Goal: Register for event/course

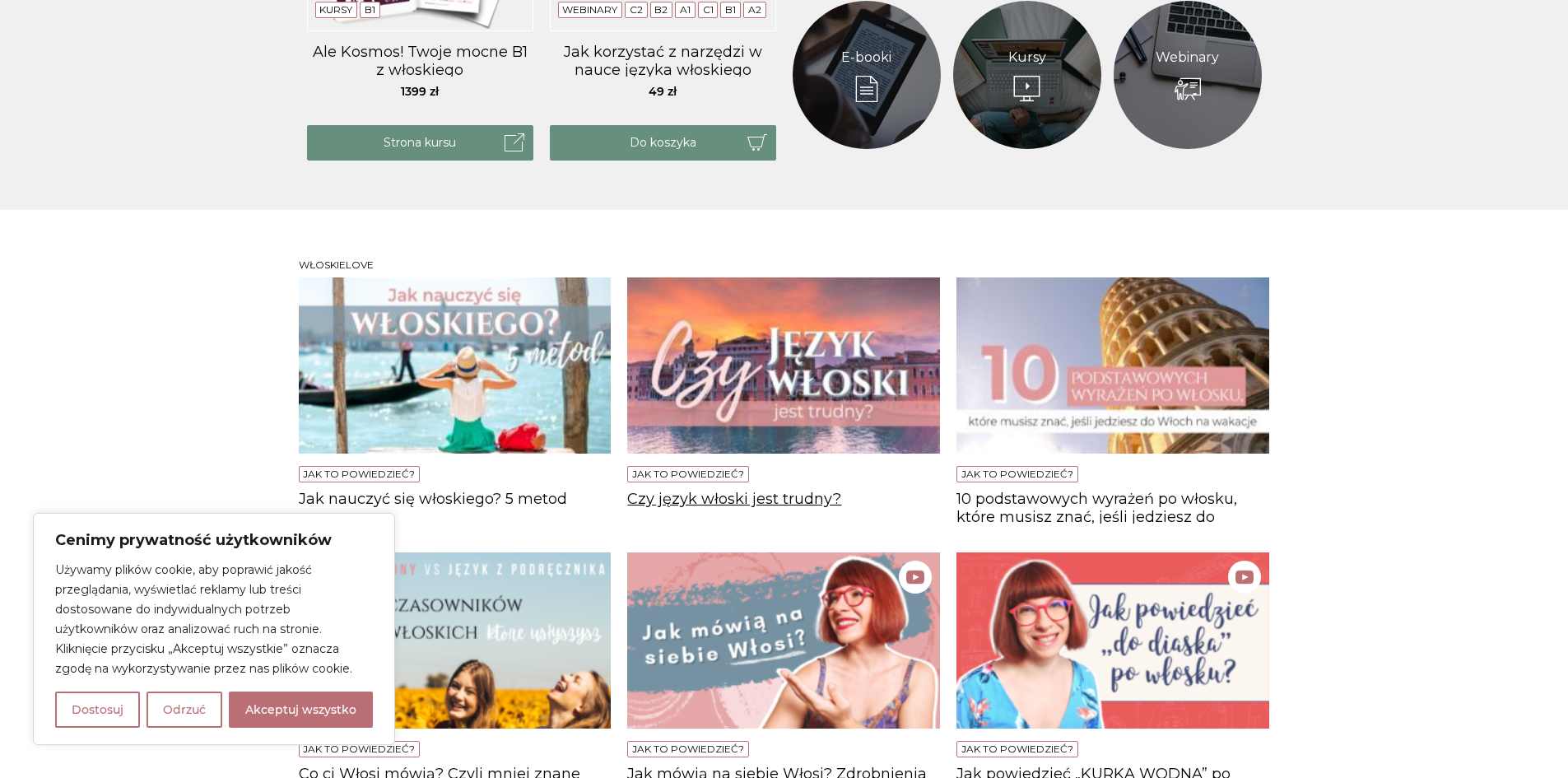
scroll to position [1070, 0]
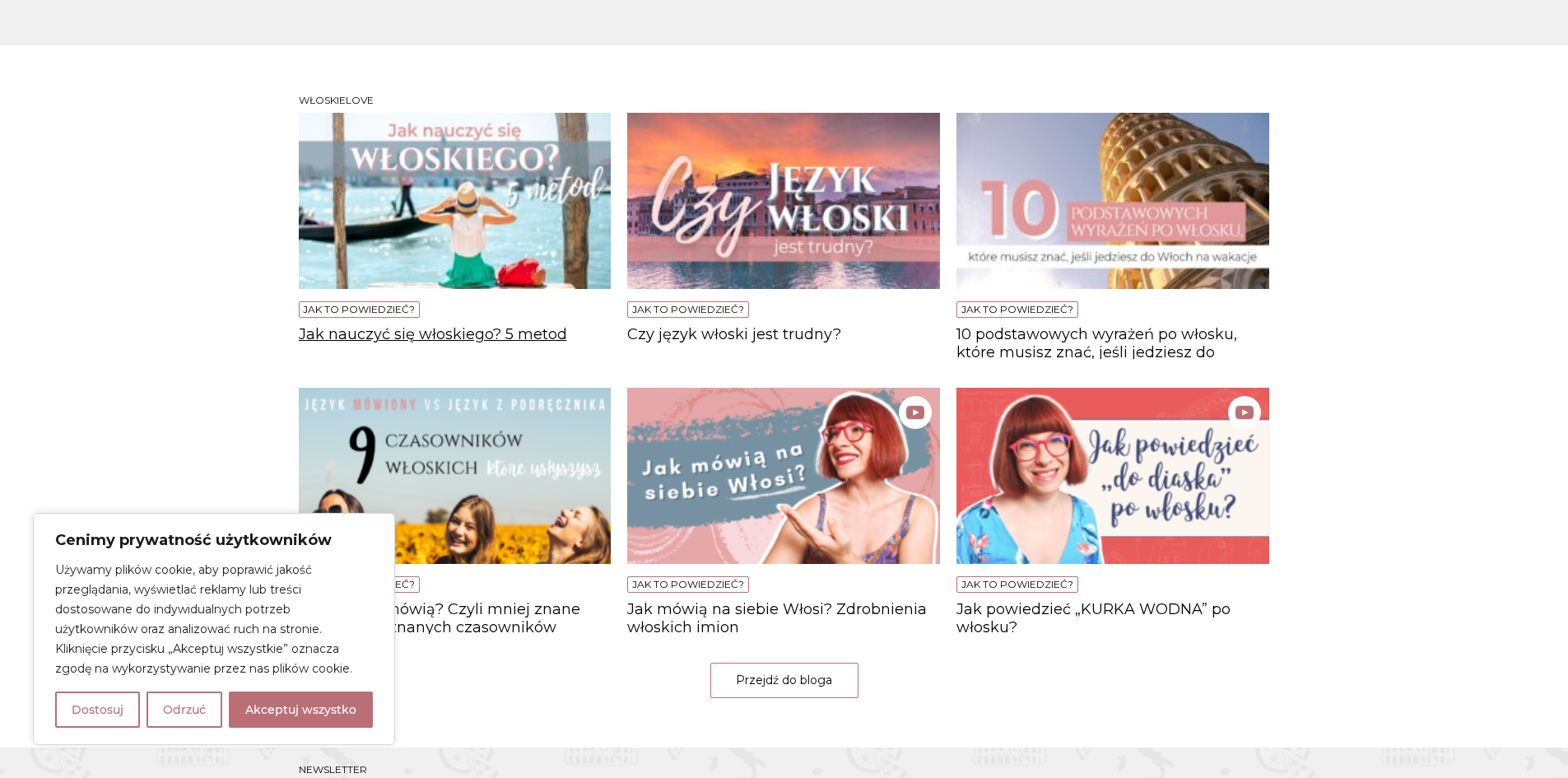
click at [448, 333] on h4 "Jak nauczyć się włoskiego? 5 metod" at bounding box center [456, 343] width 313 height 33
drag, startPoint x: 377, startPoint y: 225, endPoint x: 366, endPoint y: 187, distance: 39.6
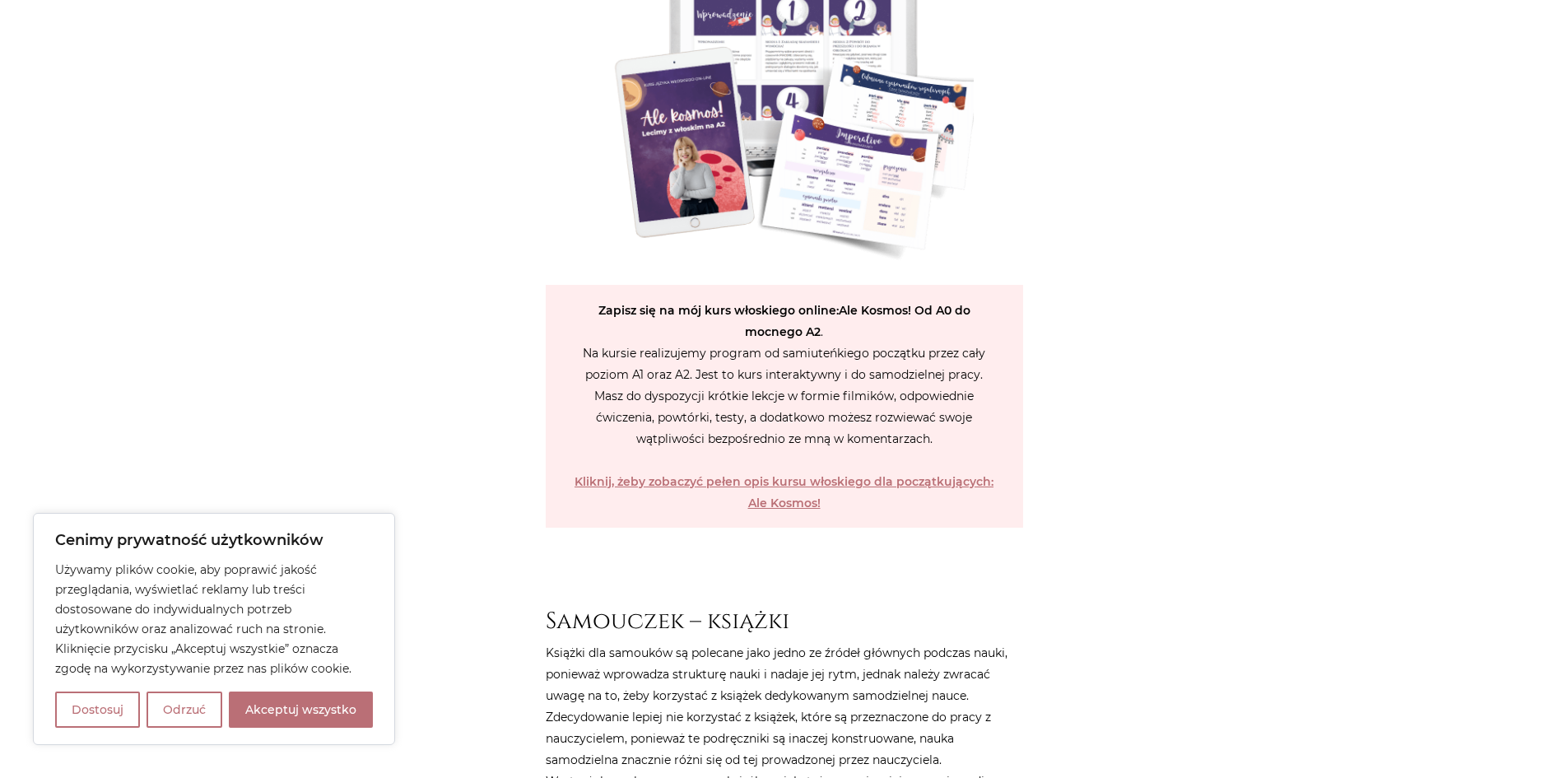
scroll to position [3519, 0]
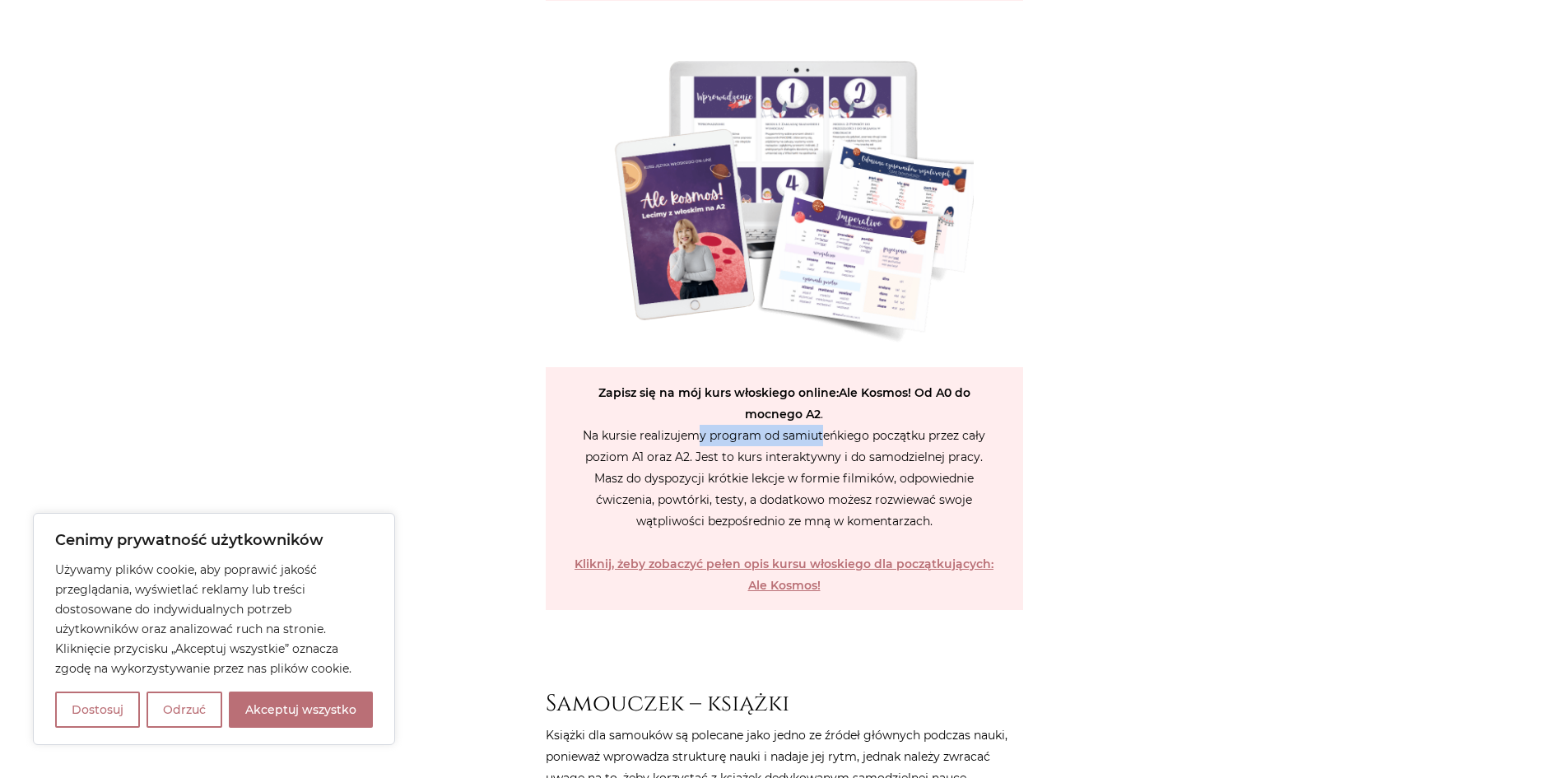
drag, startPoint x: 704, startPoint y: 435, endPoint x: 825, endPoint y: 434, distance: 121.0
click at [825, 434] on p "Zapisz się na mój kurs włoskiego online : Ale Kosmos! Od A0 do mocnego A2 . Na …" at bounding box center [784, 488] width 478 height 243
drag, startPoint x: 825, startPoint y: 434, endPoint x: 866, endPoint y: 436, distance: 41.0
click at [866, 436] on p "Zapisz się na mój kurs włoskiego online : Ale Kosmos! Od A0 do mocnego A2 . Na …" at bounding box center [784, 488] width 478 height 243
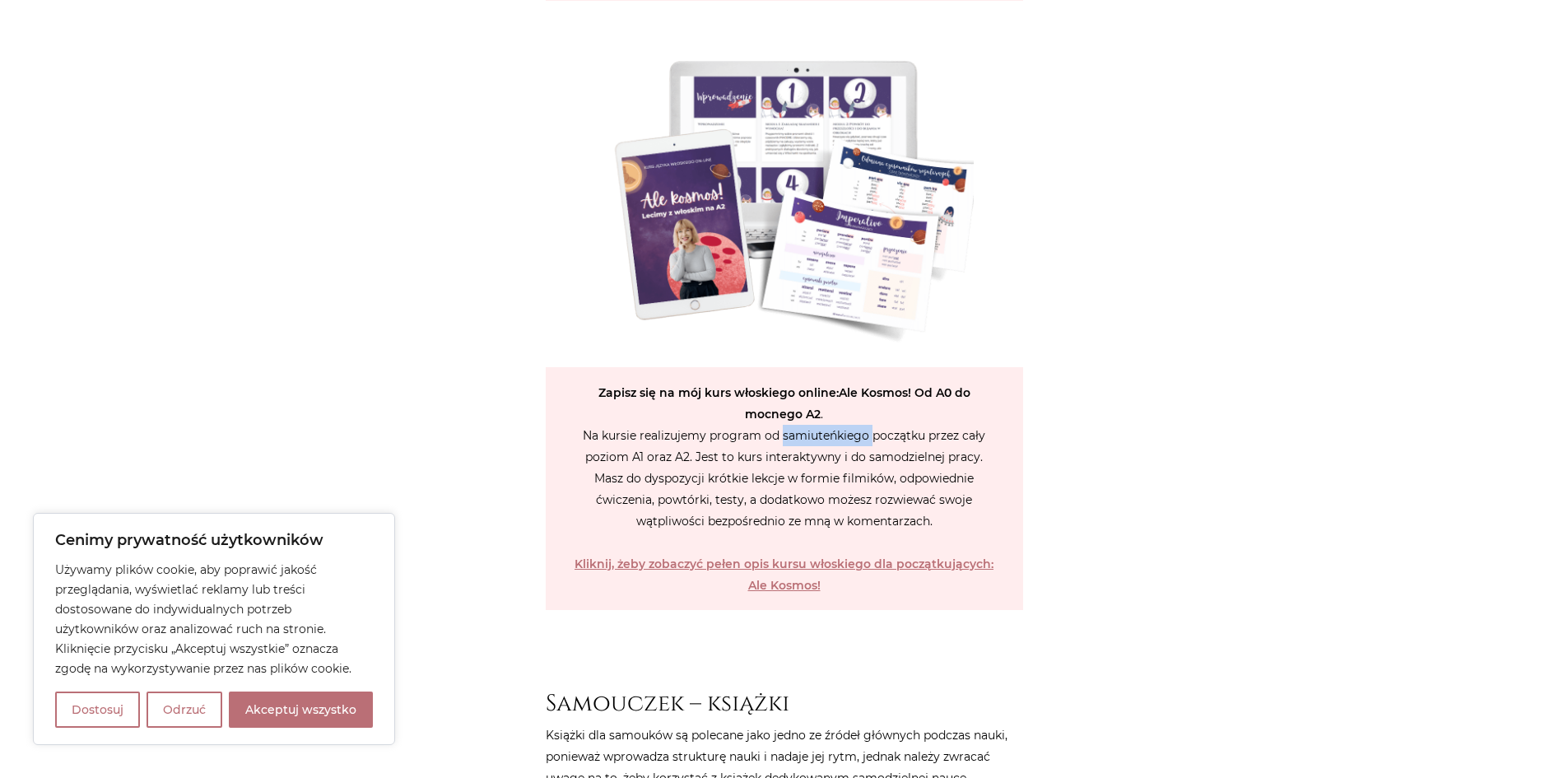
click at [866, 436] on p "Zapisz się na mój kurs włoskiego online : Ale Kosmos! Od A0 do mocnego A2 . Na …" at bounding box center [784, 488] width 478 height 243
drag, startPoint x: 866, startPoint y: 436, endPoint x: 791, endPoint y: 440, distance: 75.1
click at [791, 440] on p "Zapisz się na mój kurs włoskiego online : Ale Kosmos! Od A0 do mocnego A2 . Na …" at bounding box center [784, 488] width 478 height 243
drag, startPoint x: 791, startPoint y: 440, endPoint x: 634, endPoint y: 461, distance: 158.4
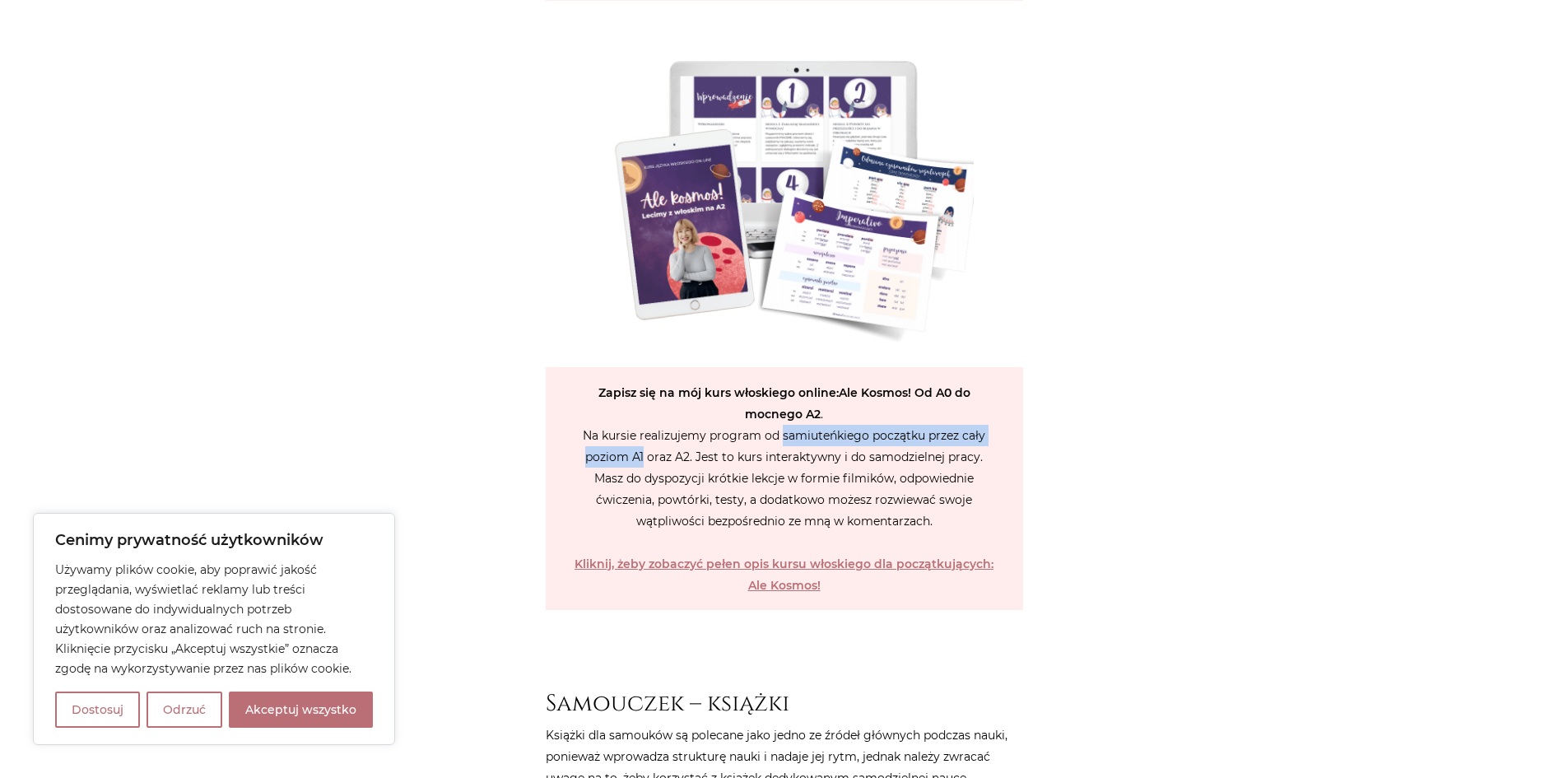
click at [634, 461] on p "Zapisz się na mój kurs włoskiego online : Ale Kosmos! Od A0 do mocnego A2 . Na …" at bounding box center [784, 488] width 478 height 243
drag, startPoint x: 658, startPoint y: 461, endPoint x: 798, endPoint y: 462, distance: 140.0
click at [798, 462] on p "Zapisz się na mój kurs włoskiego online : Ale Kosmos! Od A0 do mocnego A2 . Na …" at bounding box center [784, 488] width 478 height 243
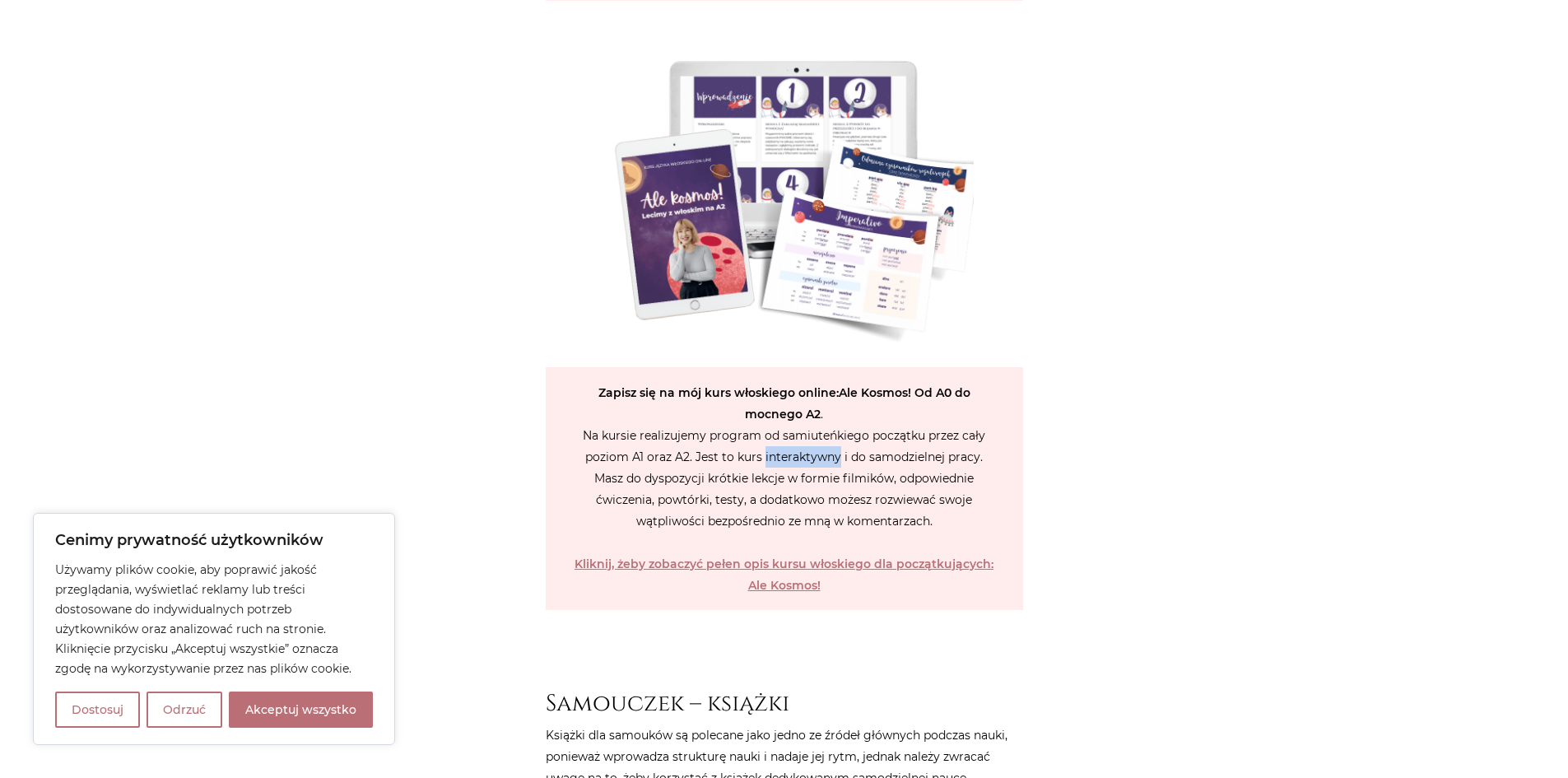
drag, startPoint x: 798, startPoint y: 462, endPoint x: 835, endPoint y: 459, distance: 37.1
click at [835, 459] on p "Zapisz się na mój kurs włoskiego online : Ale Kosmos! Od A0 do mocnego A2 . Na …" at bounding box center [784, 488] width 478 height 243
drag, startPoint x: 835, startPoint y: 459, endPoint x: 825, endPoint y: 461, distance: 10.2
click at [829, 460] on p "Zapisz się na mój kurs włoskiego online : Ale Kosmos! Od A0 do mocnego A2 . Na …" at bounding box center [784, 488] width 478 height 243
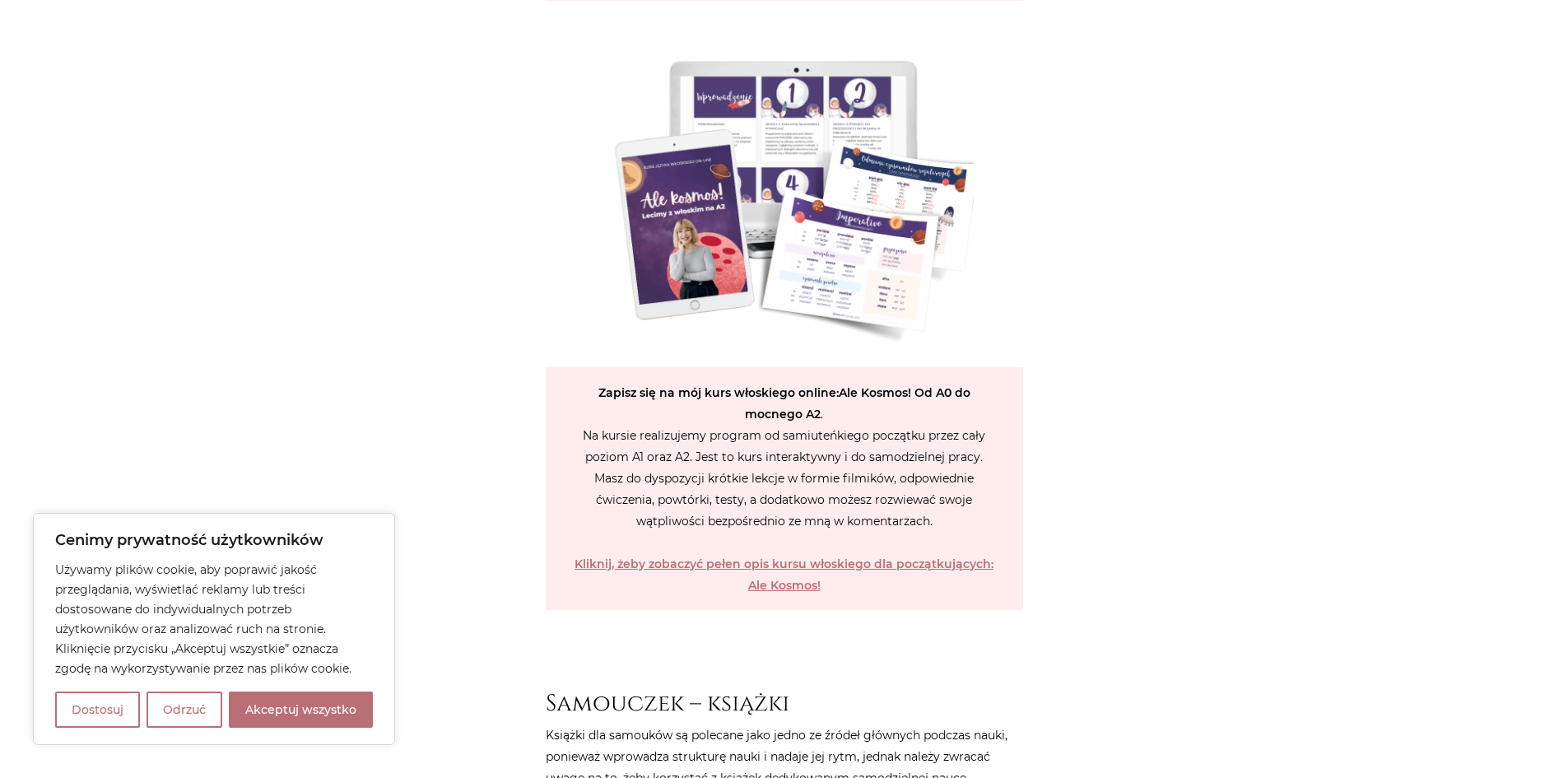
click at [800, 474] on p "Zapisz się na mój kurs włoskiego online : Ale Kosmos! Od A0 do mocnego A2 . Na …" at bounding box center [784, 488] width 478 height 243
click at [737, 563] on strong "Kliknij, żeby zobaczyć pełen opis kursu włoskiego dla początkujących: Ale Kosmo…" at bounding box center [784, 574] width 419 height 37
